Goal: Information Seeking & Learning: Learn about a topic

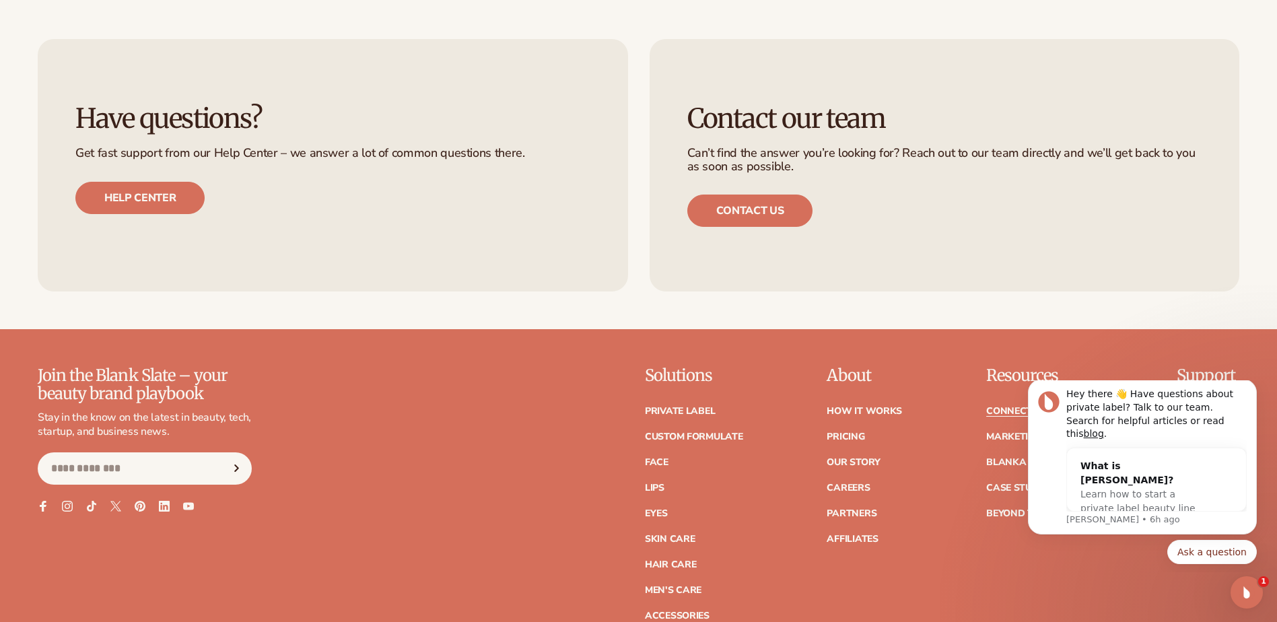
scroll to position [1751, 0]
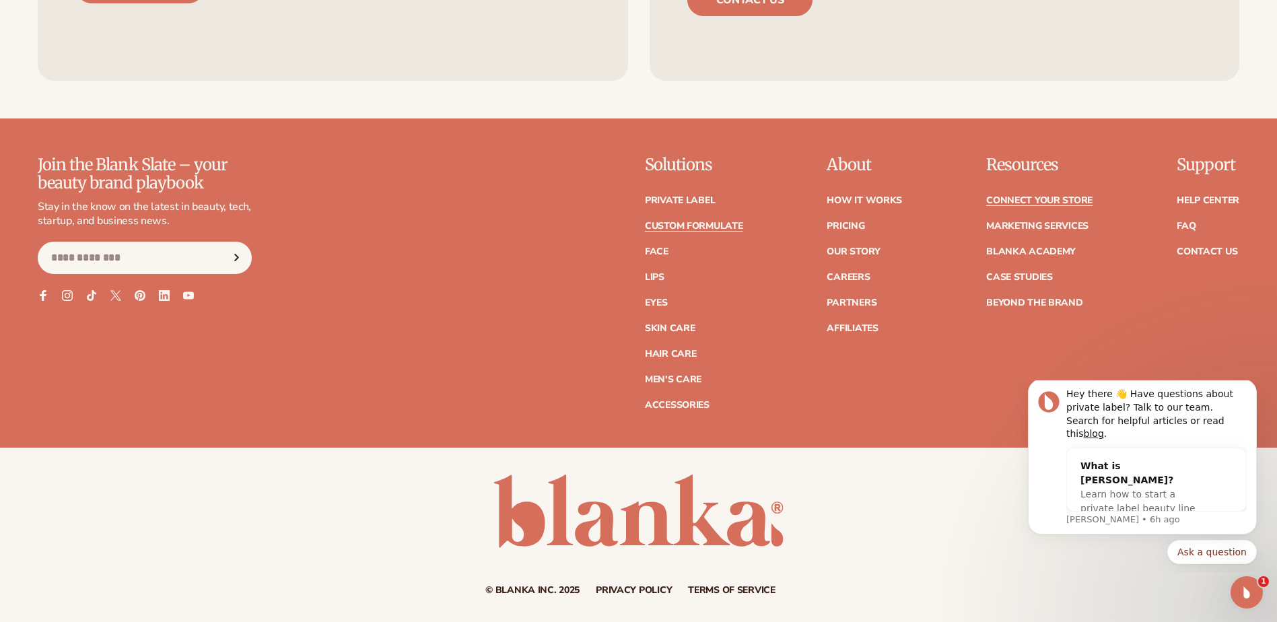
click at [697, 226] on link "Custom formulate" at bounding box center [694, 226] width 98 height 9
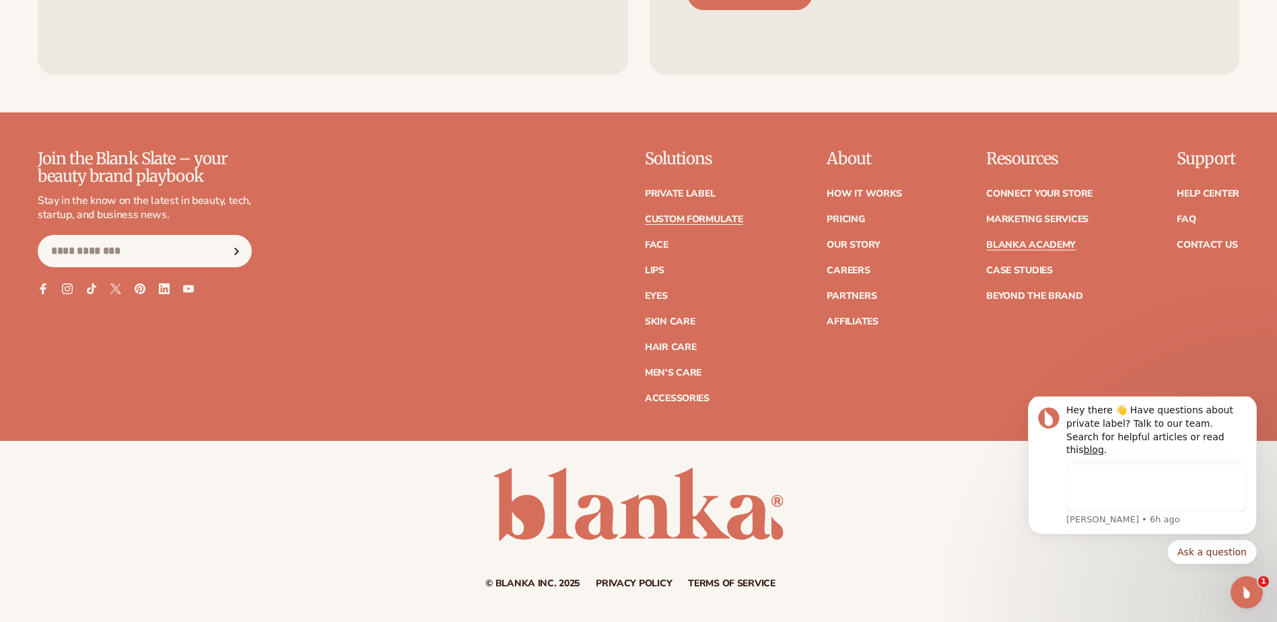
click at [1029, 244] on link "Blanka Academy" at bounding box center [1031, 244] width 90 height 9
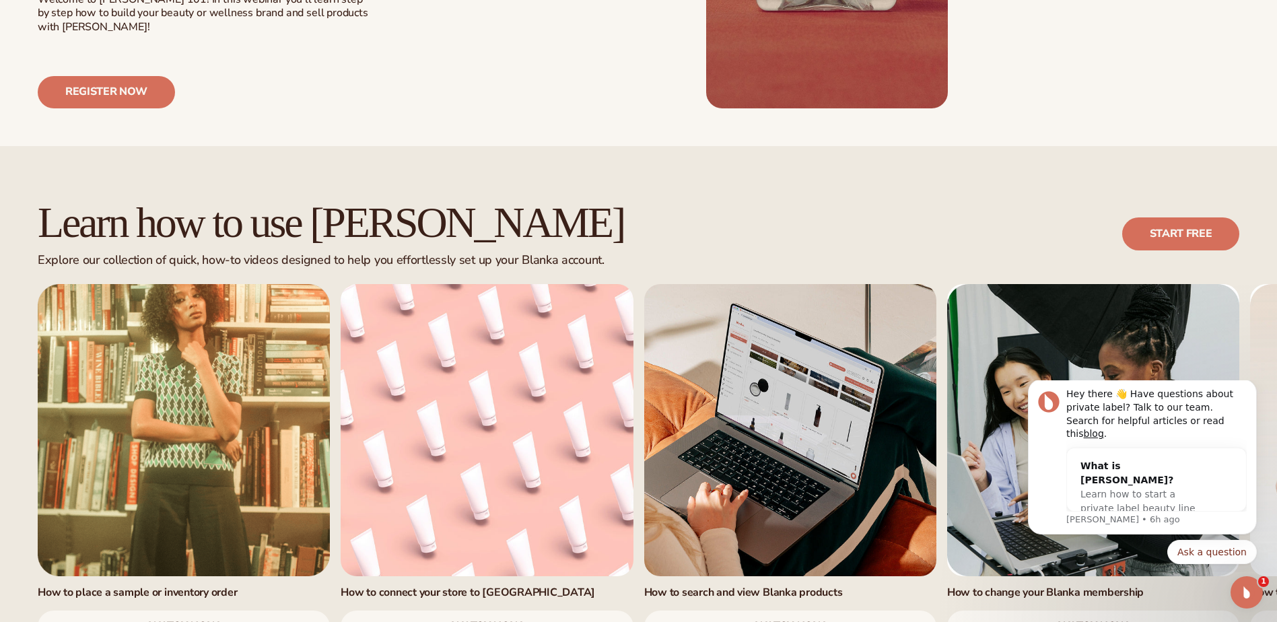
click at [216, 611] on link "watch now" at bounding box center [184, 627] width 292 height 32
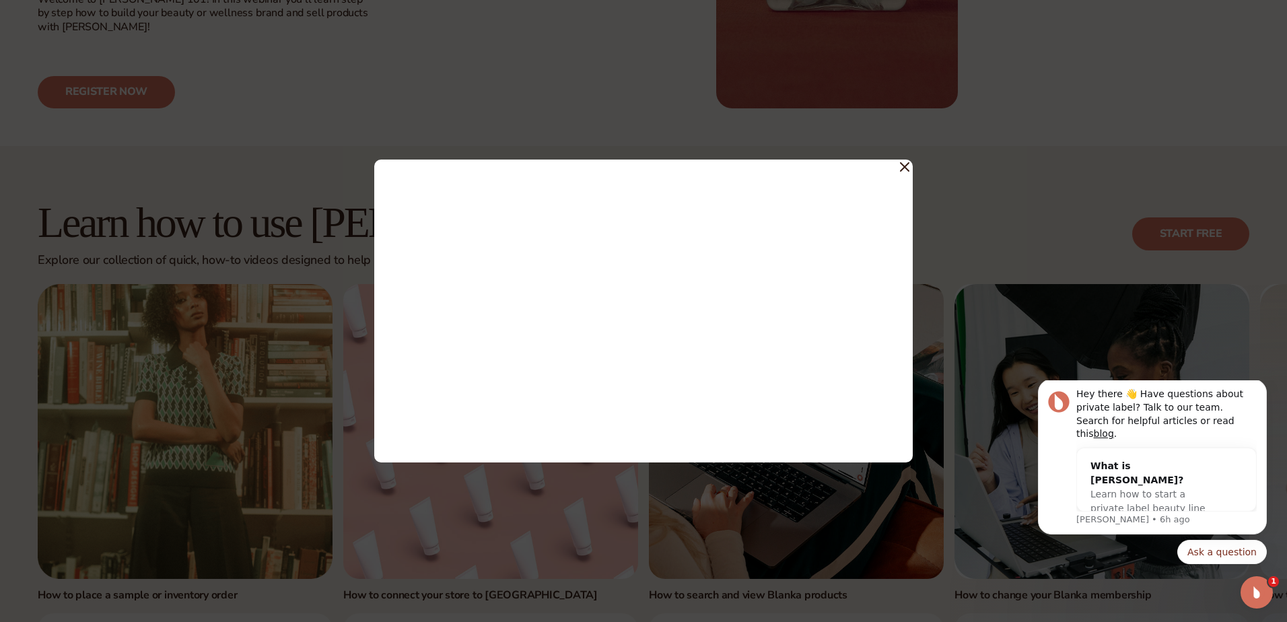
click at [902, 165] on icon at bounding box center [904, 166] width 9 height 9
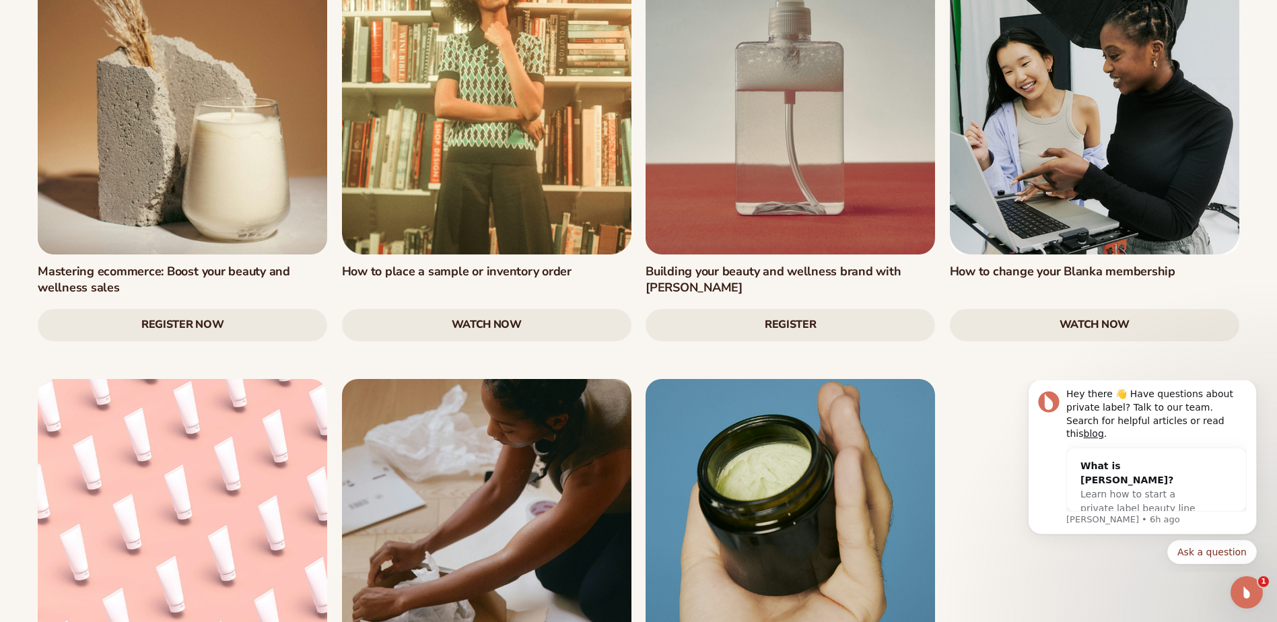
scroll to position [1751, 0]
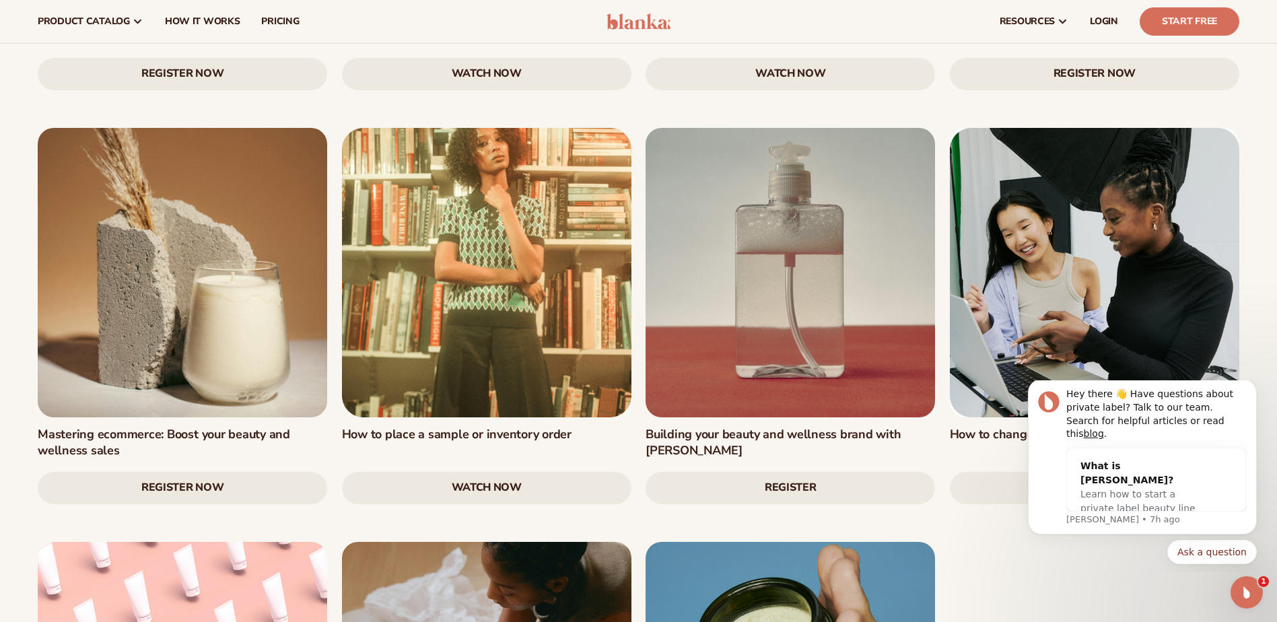
click at [129, 472] on link "Register Now" at bounding box center [183, 488] width 290 height 32
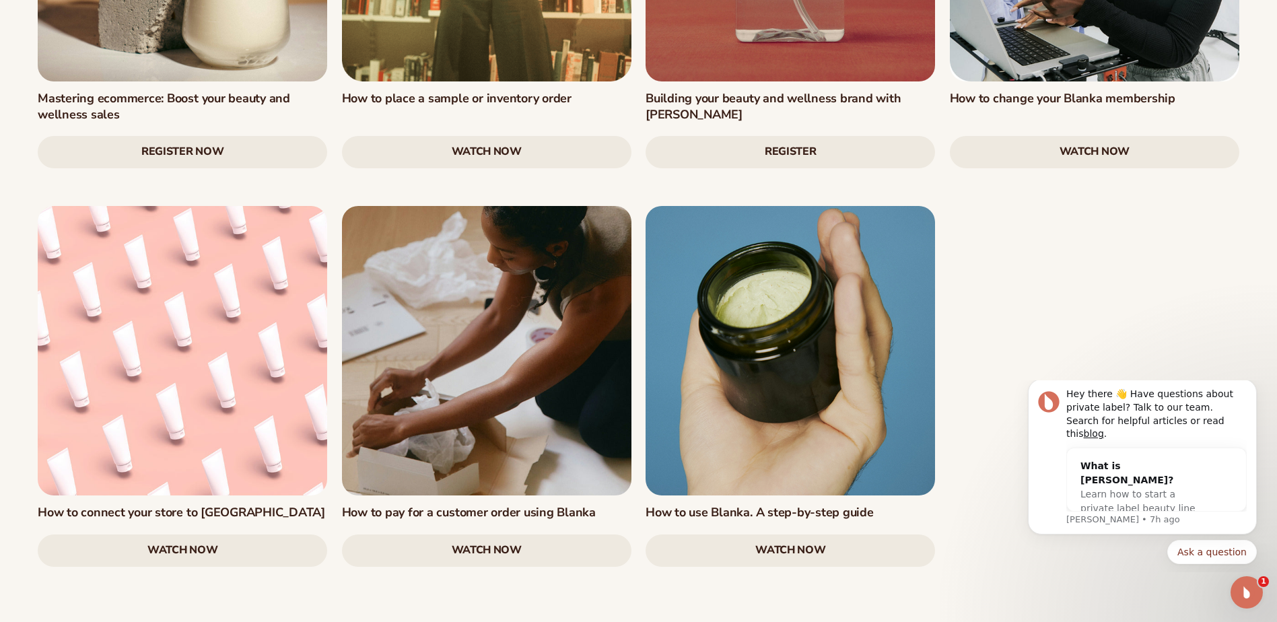
scroll to position [2087, 0]
click at [747, 534] on link "watch now" at bounding box center [791, 550] width 290 height 32
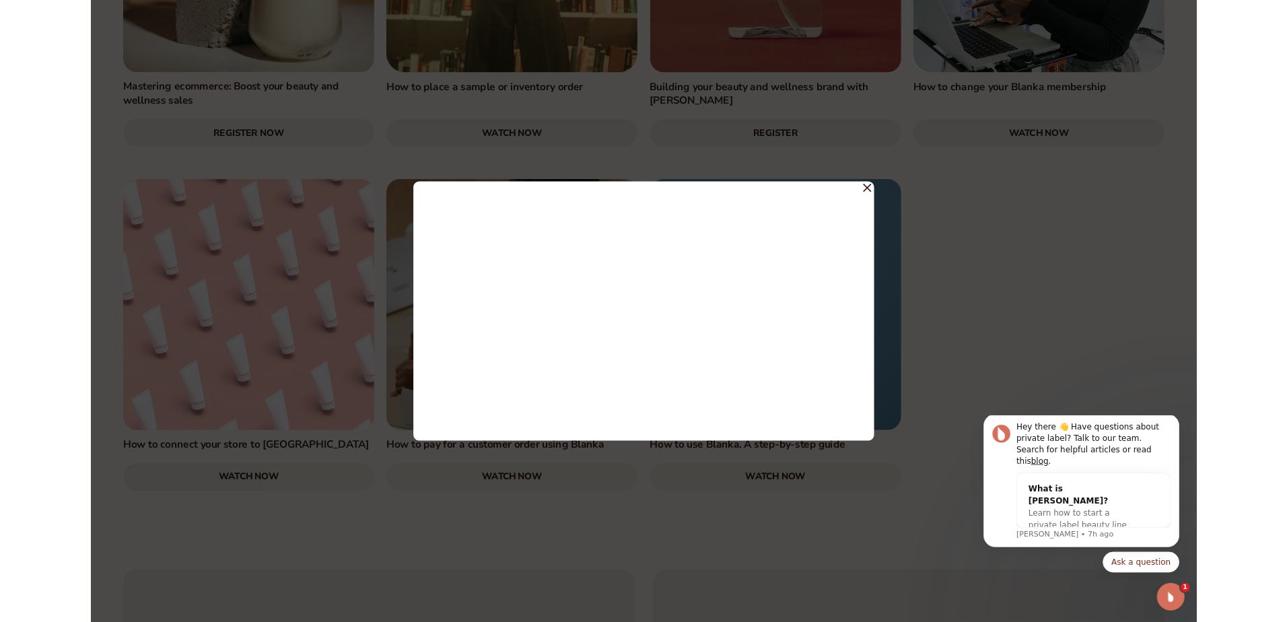
scroll to position [2093, 0]
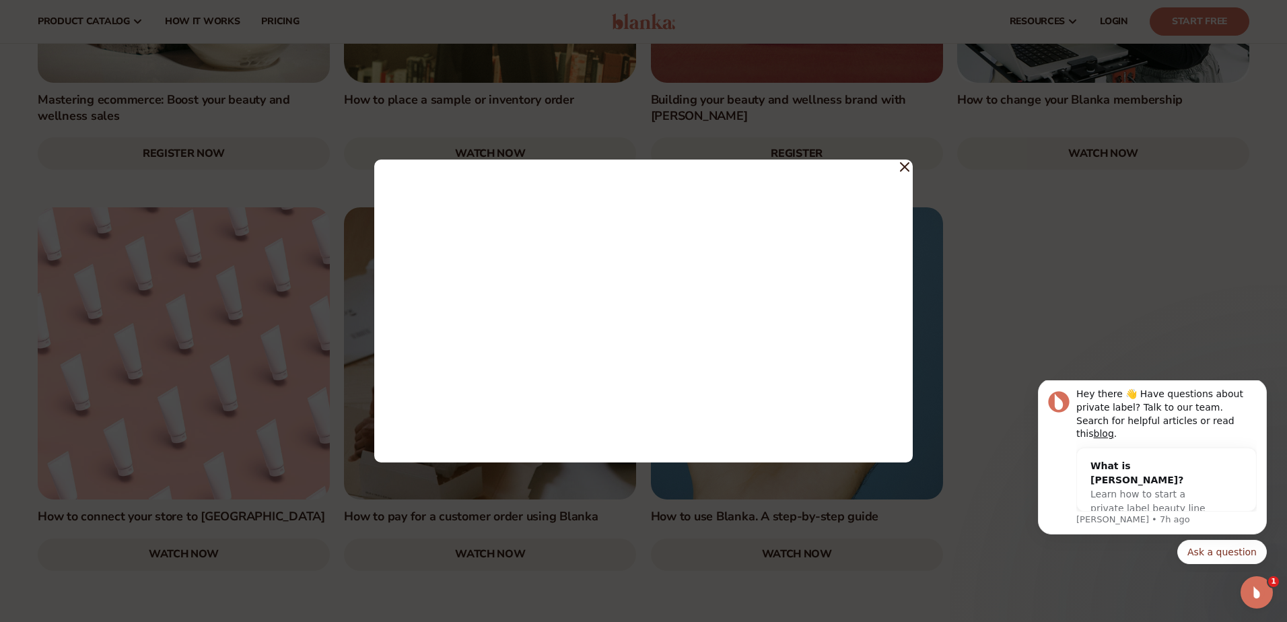
click at [1031, 209] on div at bounding box center [643, 311] width 1287 height 622
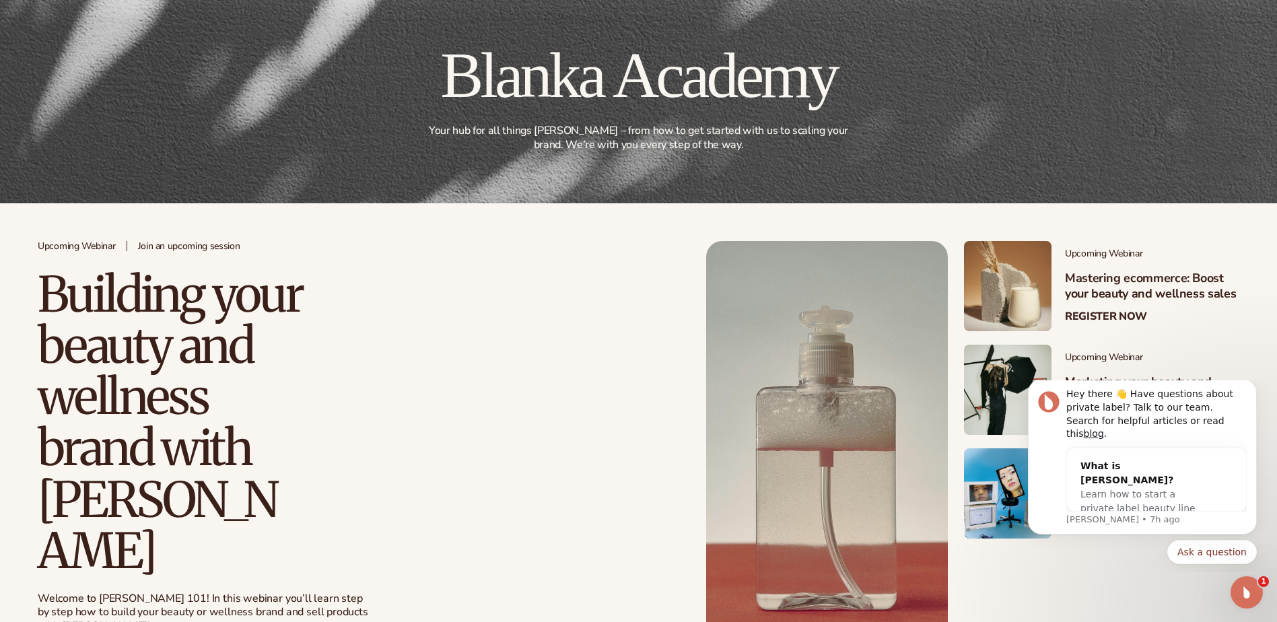
scroll to position [0, 0]
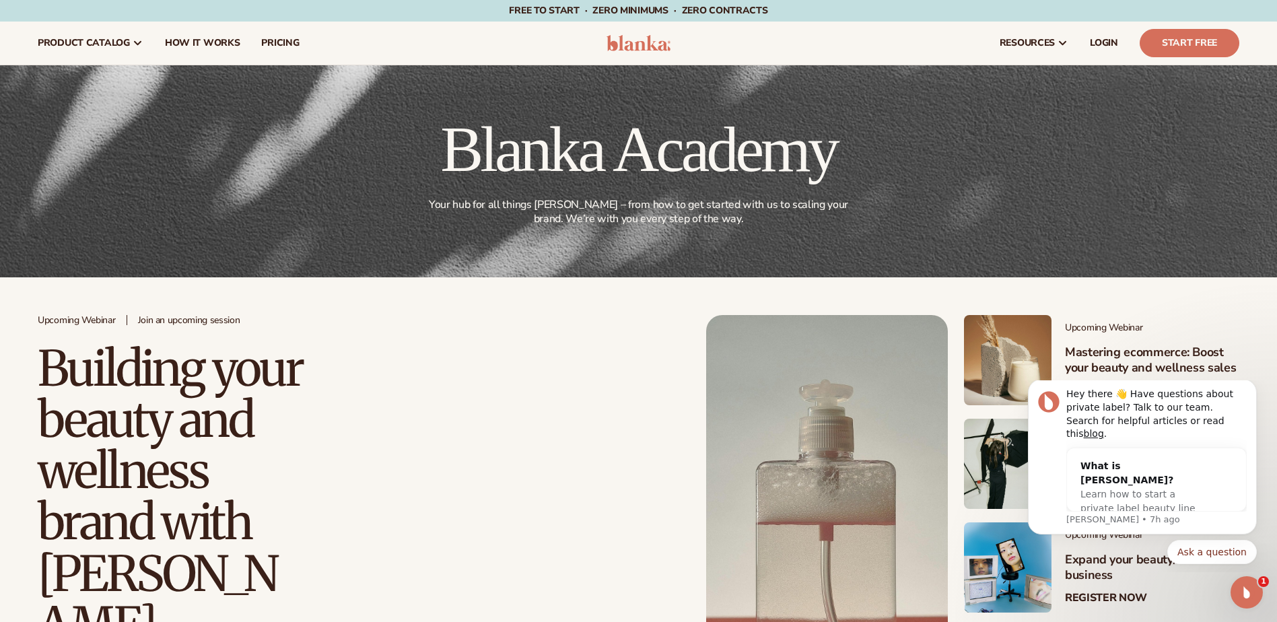
click at [1075, 137] on div "Blanka Academy Your hub for all things [PERSON_NAME] – from how to get started …" at bounding box center [639, 171] width 1202 height 109
